Goal: Task Accomplishment & Management: Manage account settings

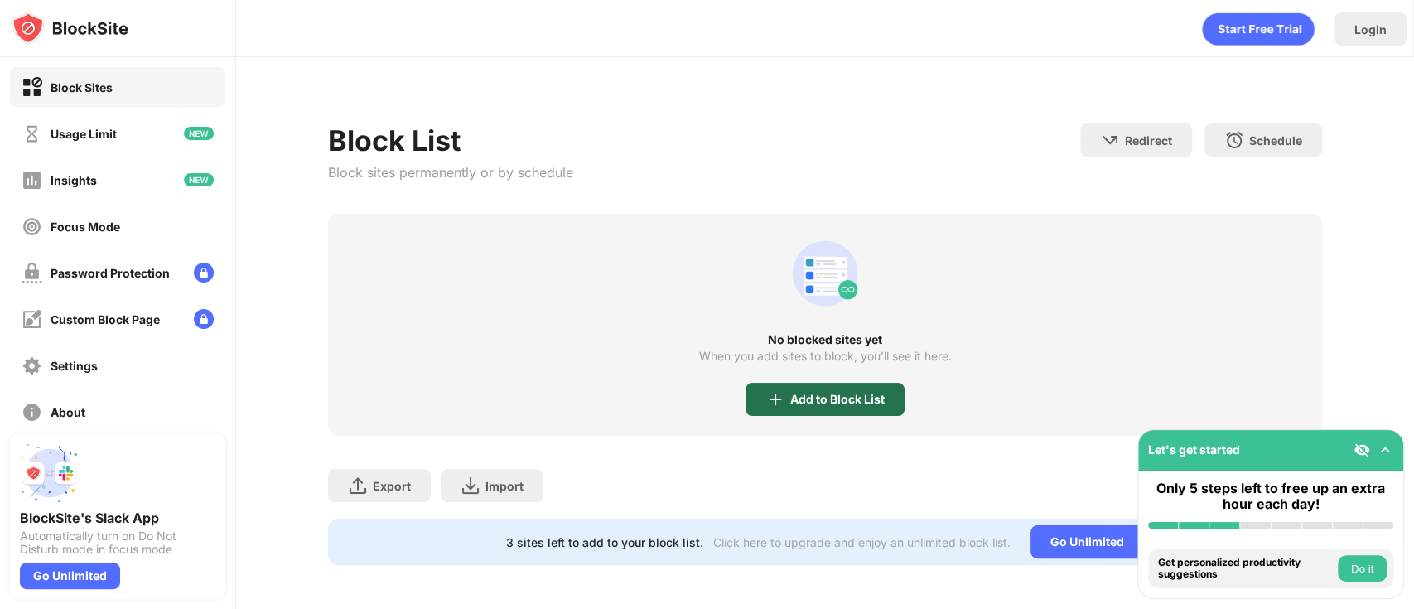
click at [866, 400] on div "Add to Block List" at bounding box center [837, 399] width 94 height 13
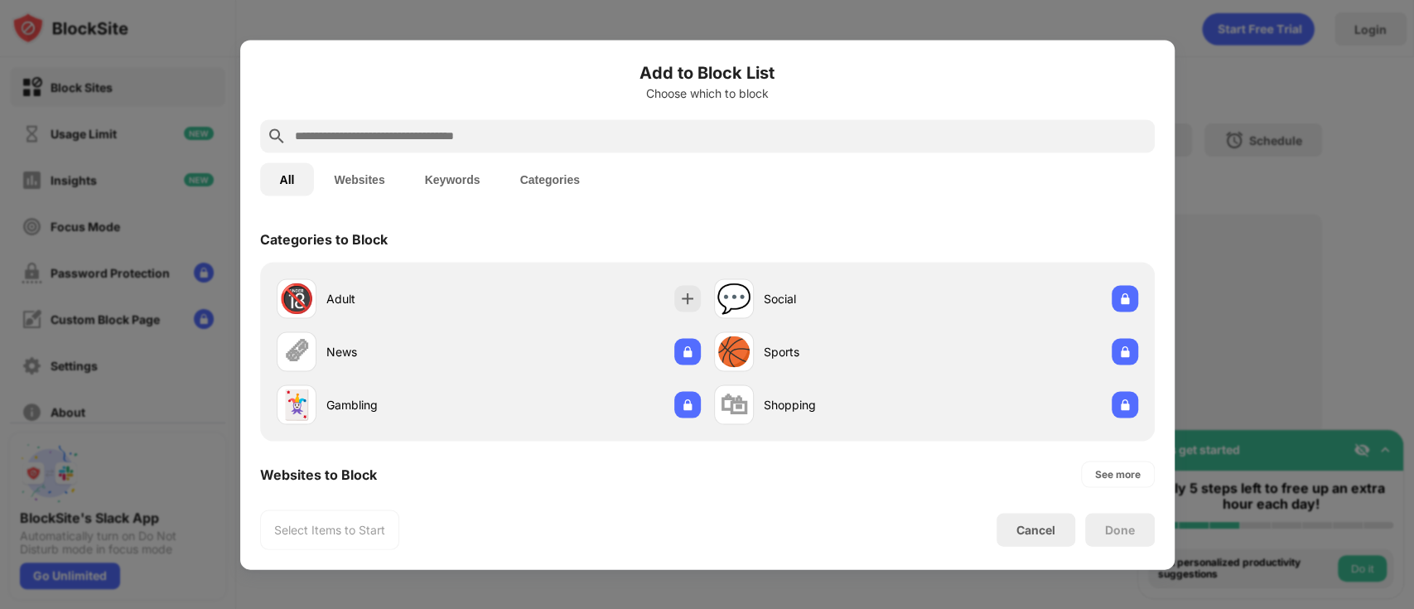
click at [855, 137] on input "text" at bounding box center [720, 136] width 855 height 20
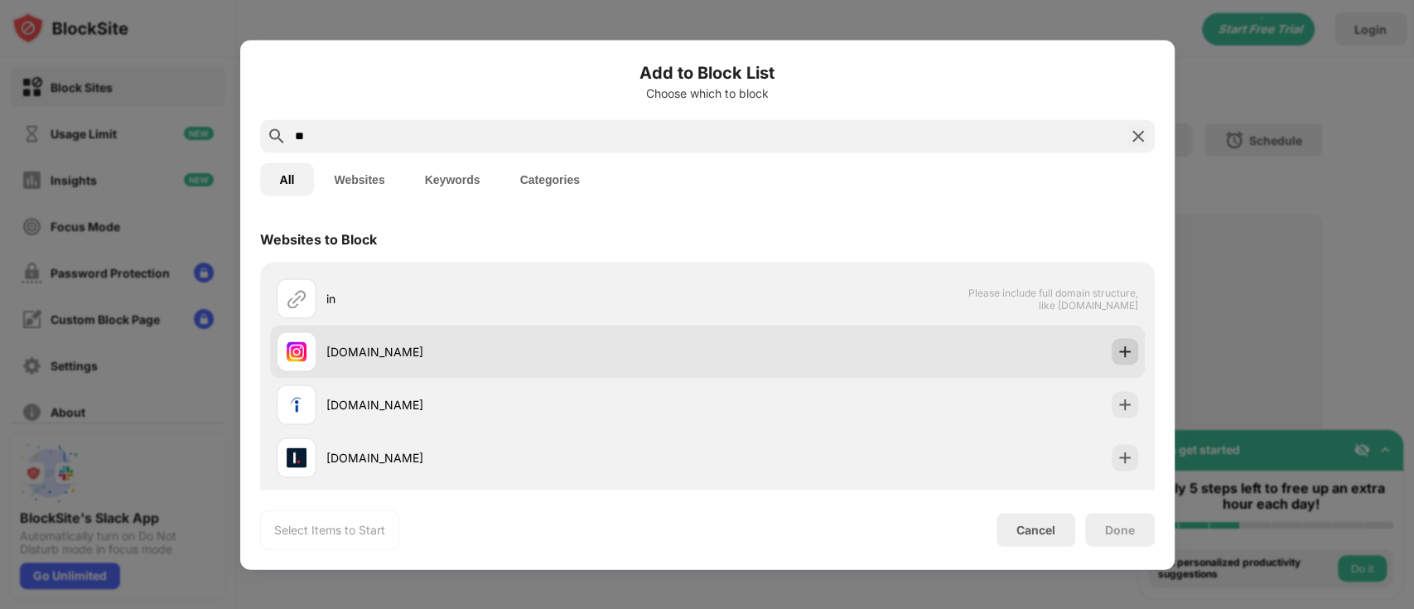
type input "**"
click at [1112, 360] on div at bounding box center [1125, 351] width 27 height 27
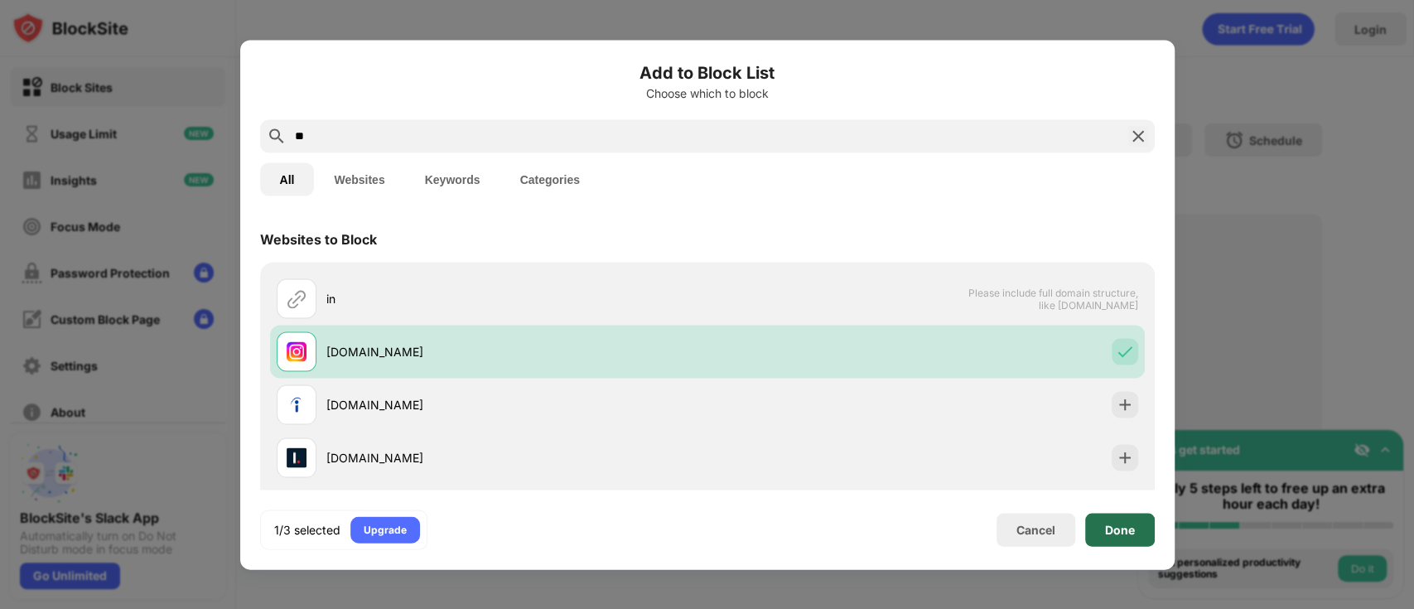
click at [1108, 525] on div "Done" at bounding box center [1120, 529] width 30 height 13
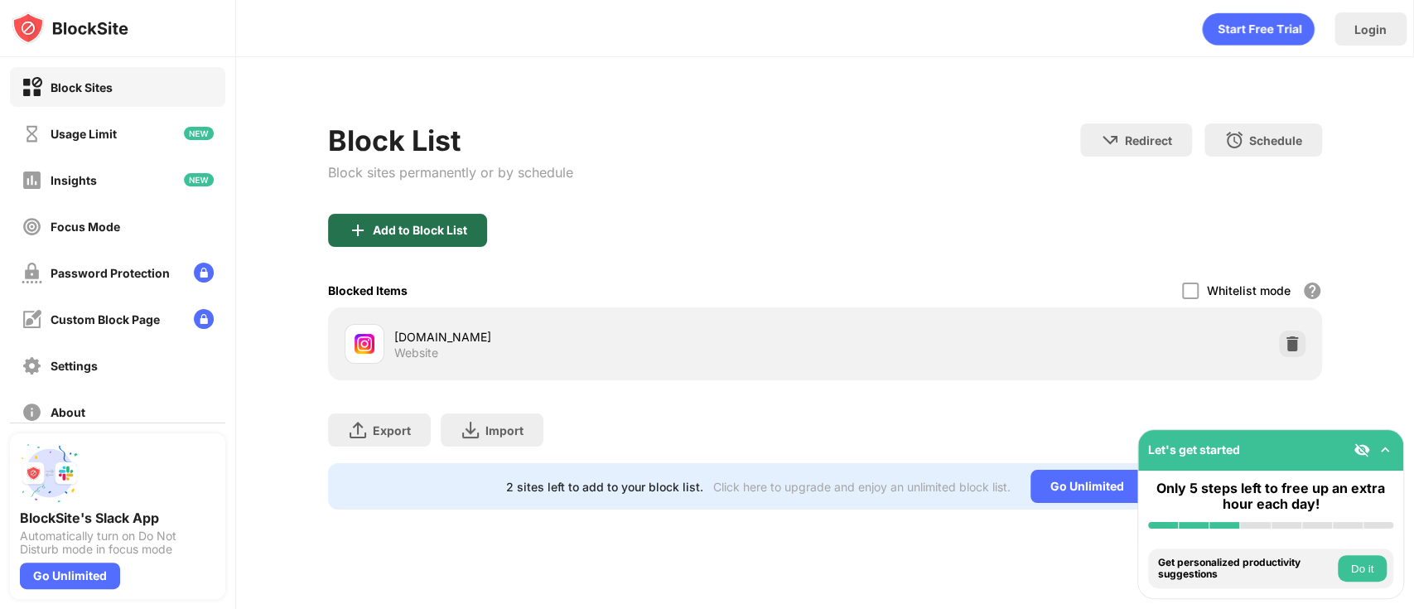
click at [445, 227] on div "Add to Block List" at bounding box center [420, 230] width 94 height 13
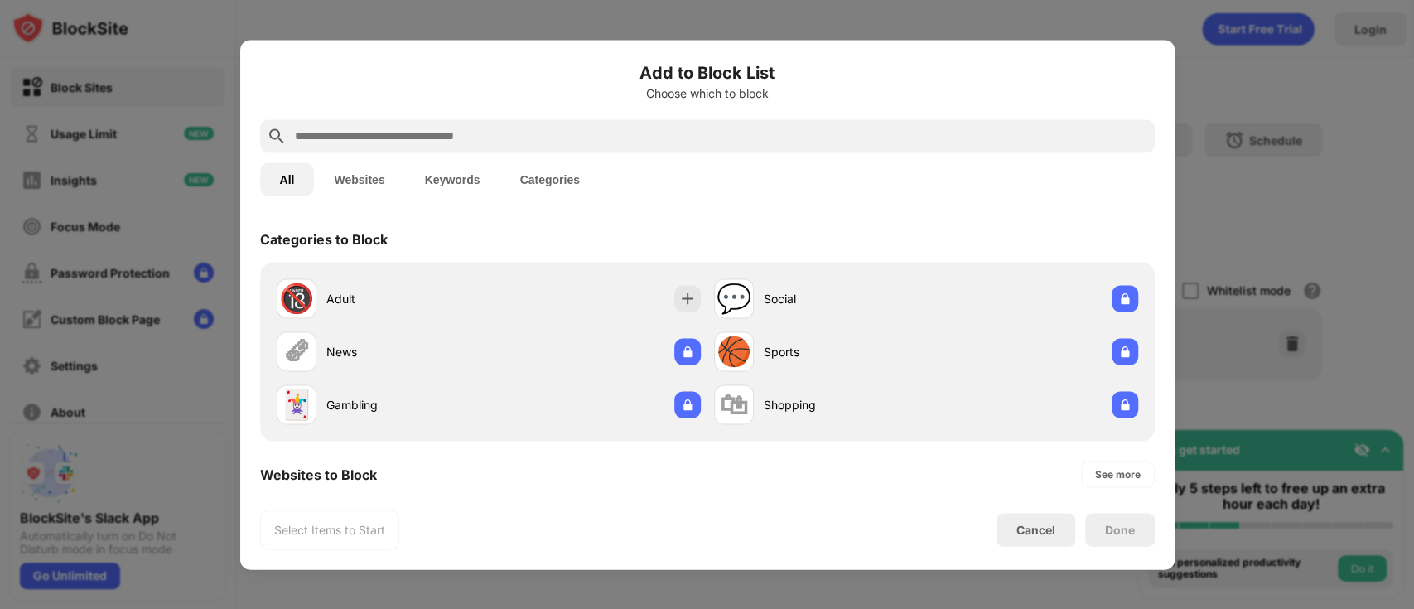
click at [536, 124] on div at bounding box center [707, 135] width 895 height 33
click at [534, 129] on input "text" at bounding box center [720, 136] width 855 height 20
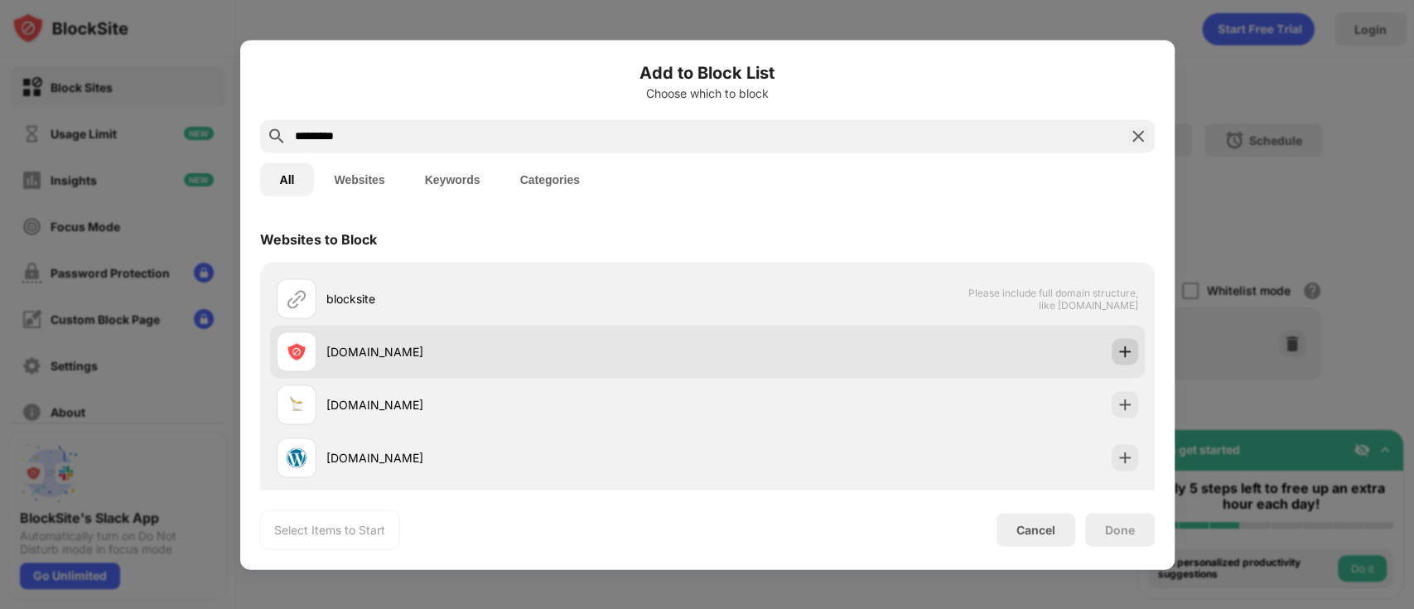
type input "*********"
click at [1117, 352] on img at bounding box center [1125, 351] width 17 height 17
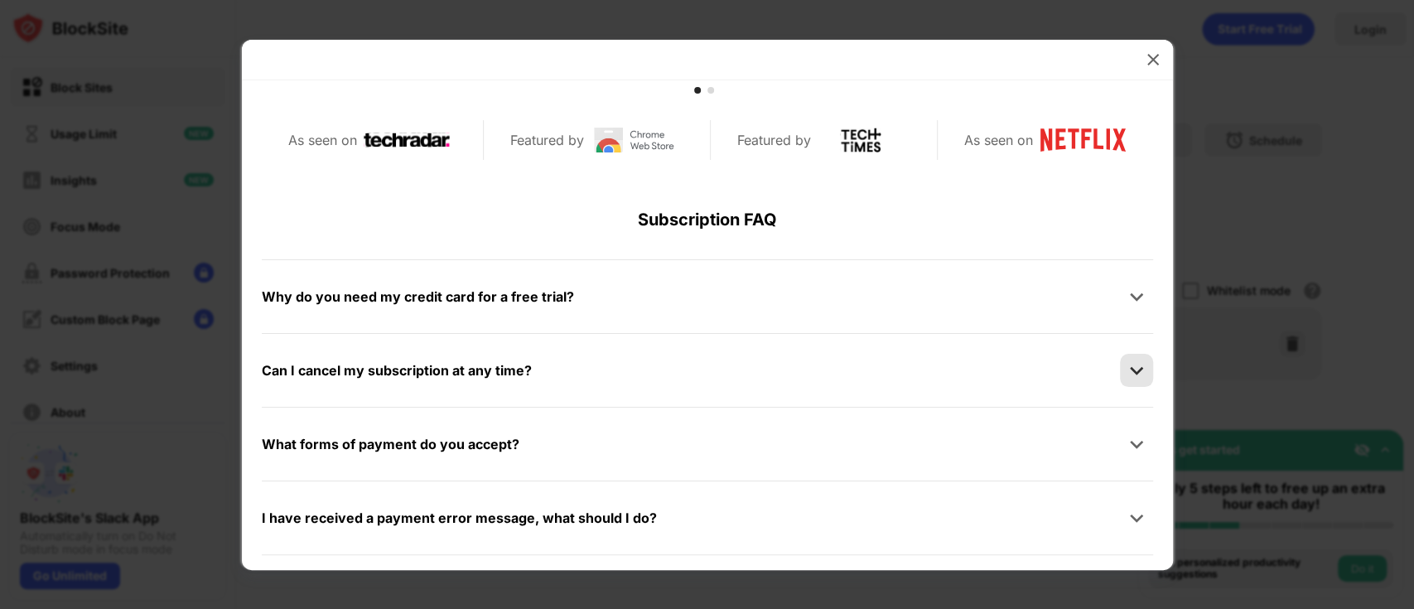
scroll to position [788, 0]
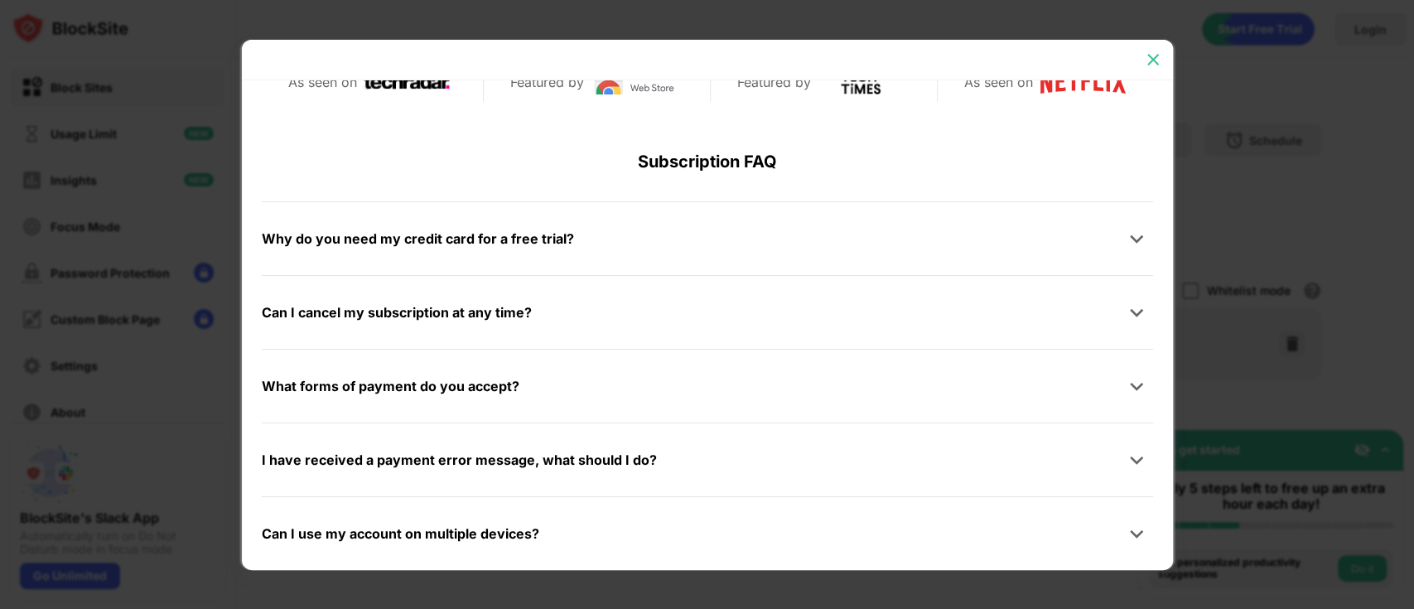
click at [1148, 55] on img at bounding box center [1153, 59] width 17 height 17
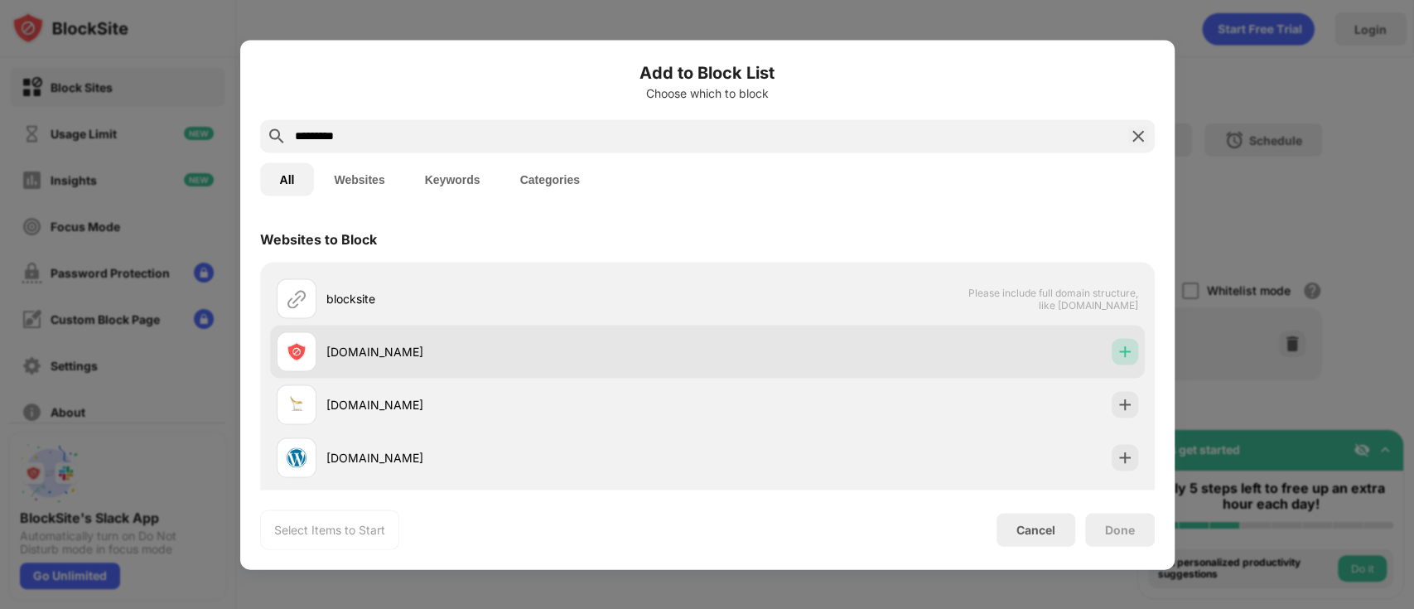
click at [1117, 357] on img at bounding box center [1125, 351] width 17 height 17
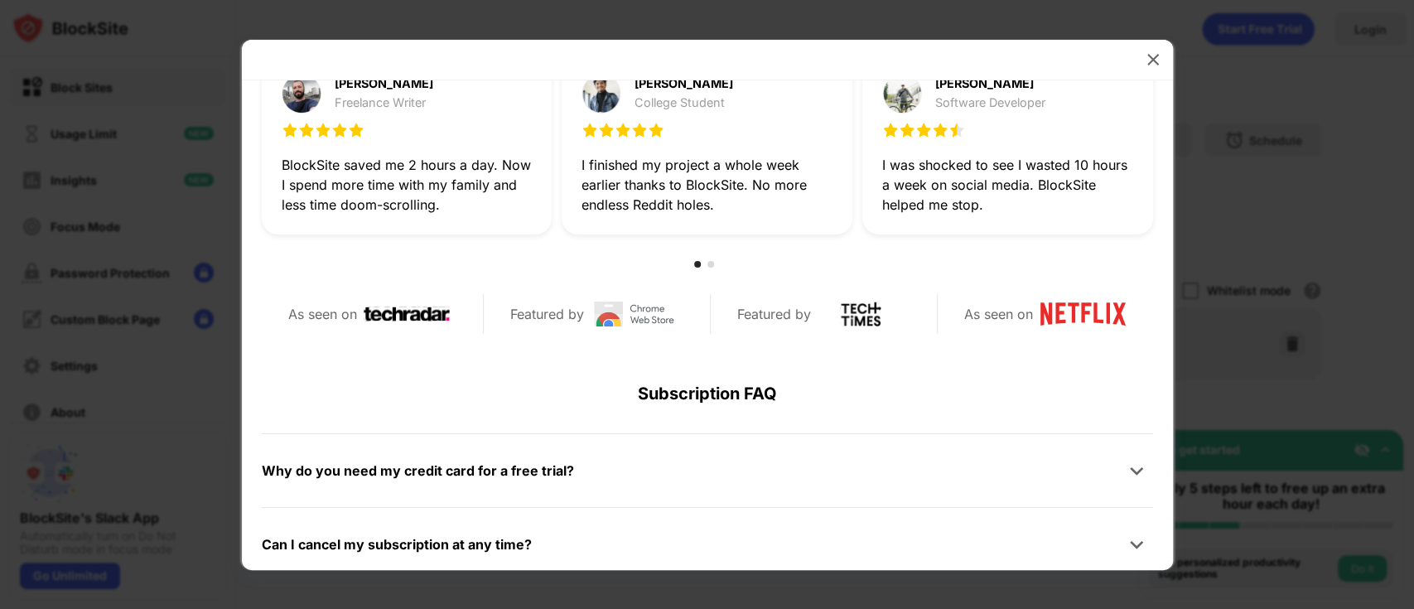
scroll to position [788, 0]
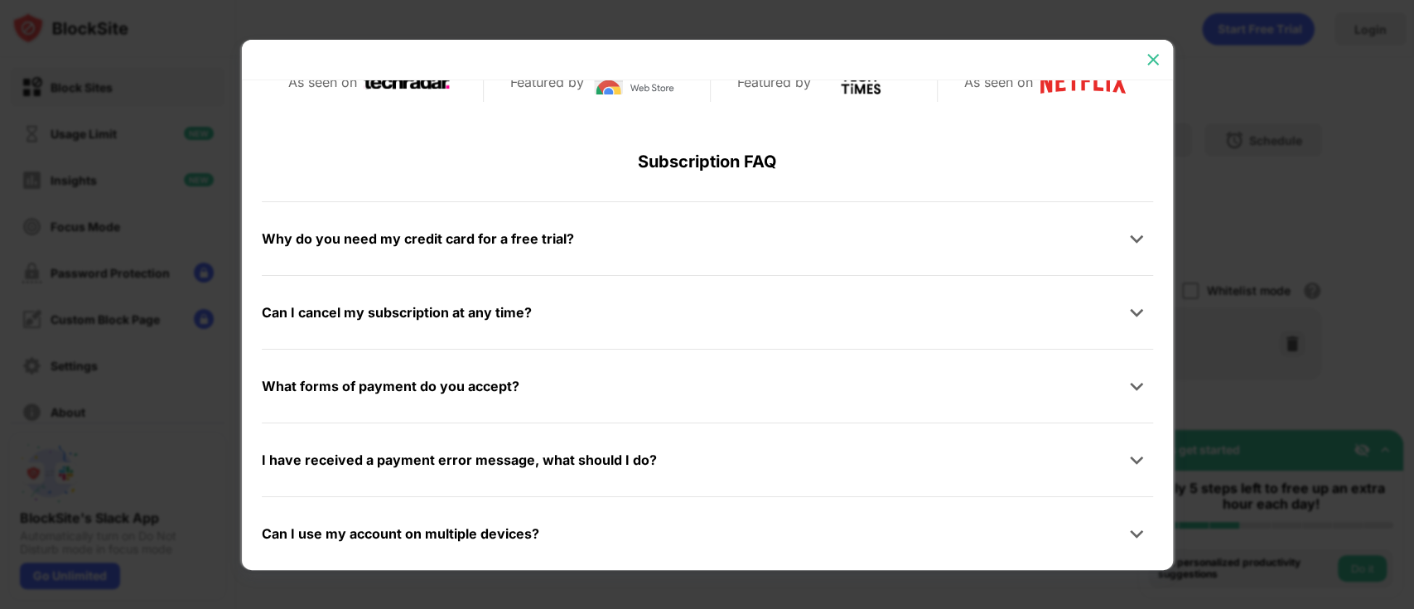
click at [1157, 63] on img at bounding box center [1153, 59] width 17 height 17
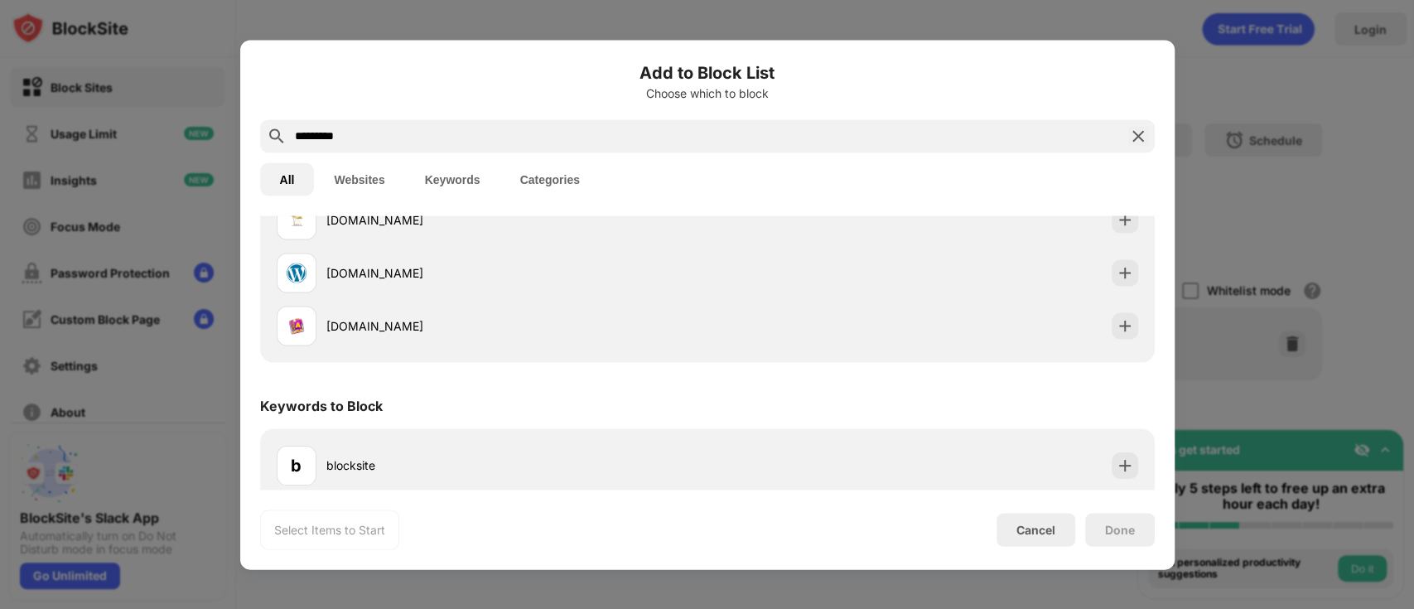
scroll to position [196, 0]
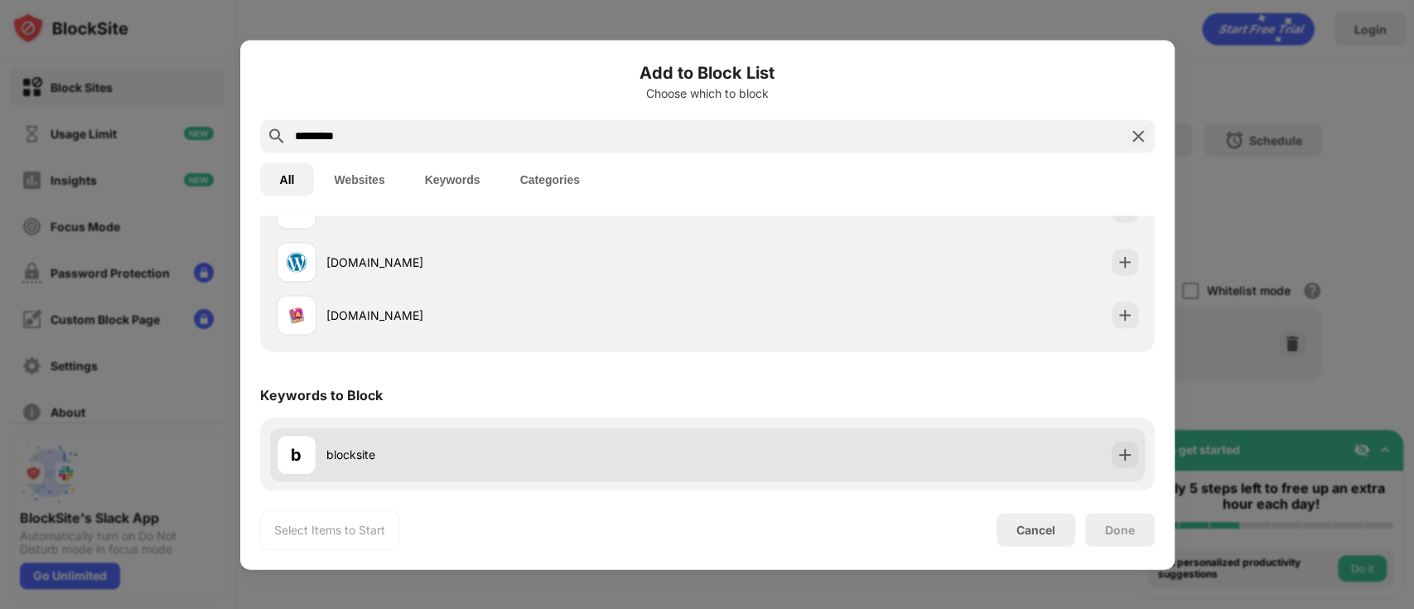
drag, startPoint x: 1091, startPoint y: 457, endPoint x: 1113, endPoint y: 459, distance: 21.6
click at [1113, 459] on div "b blocksite" at bounding box center [707, 453] width 875 height 53
click at [1117, 459] on img at bounding box center [1125, 454] width 17 height 17
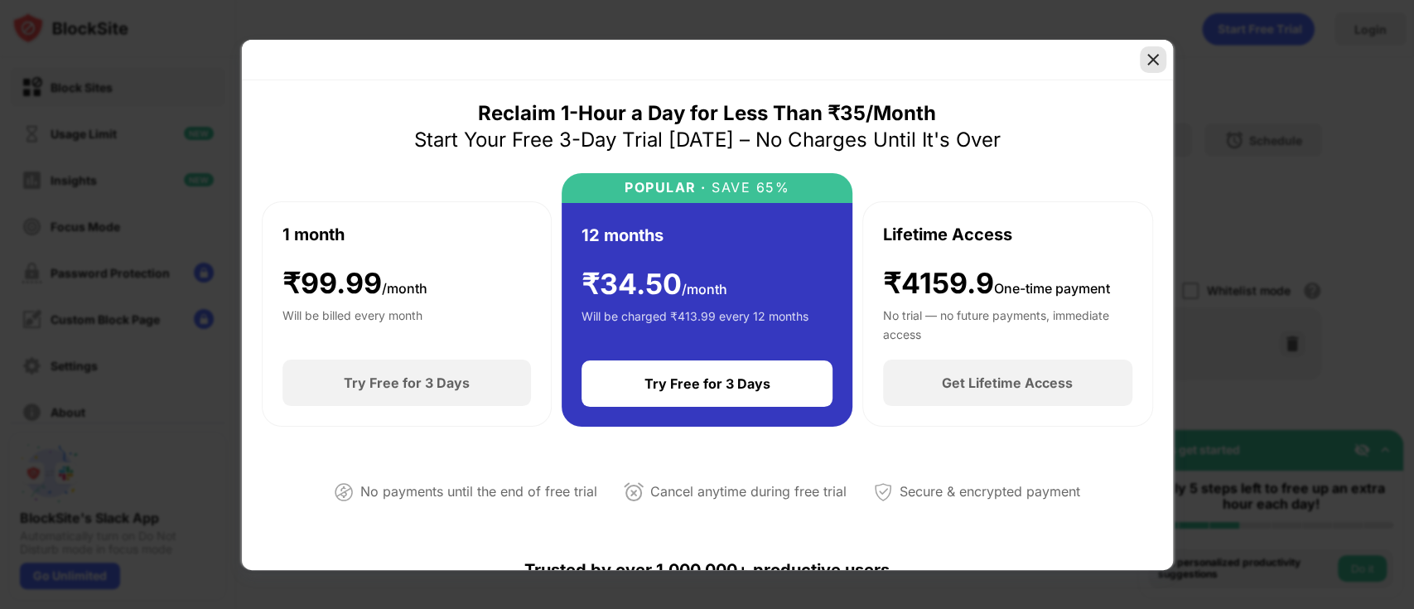
click at [1153, 53] on img at bounding box center [1153, 59] width 17 height 17
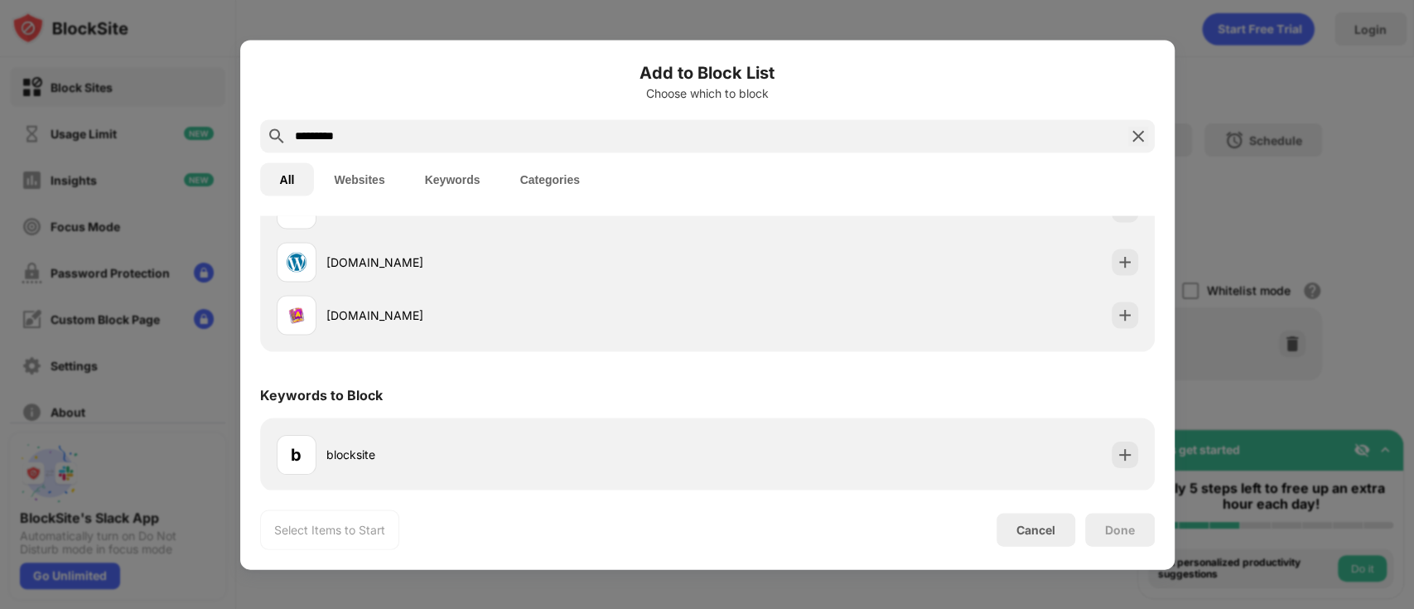
click at [1232, 84] on div at bounding box center [707, 304] width 1414 height 609
